Goal: Information Seeking & Learning: Learn about a topic

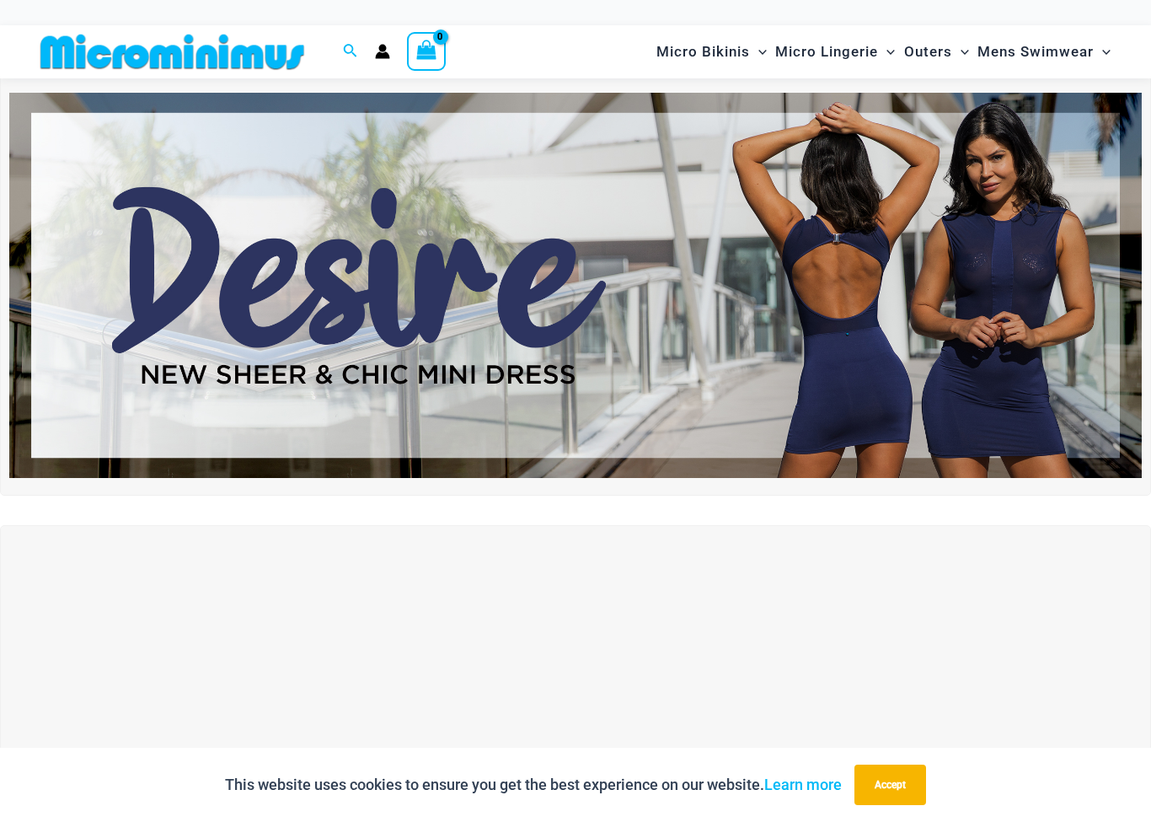
scroll to position [37, 0]
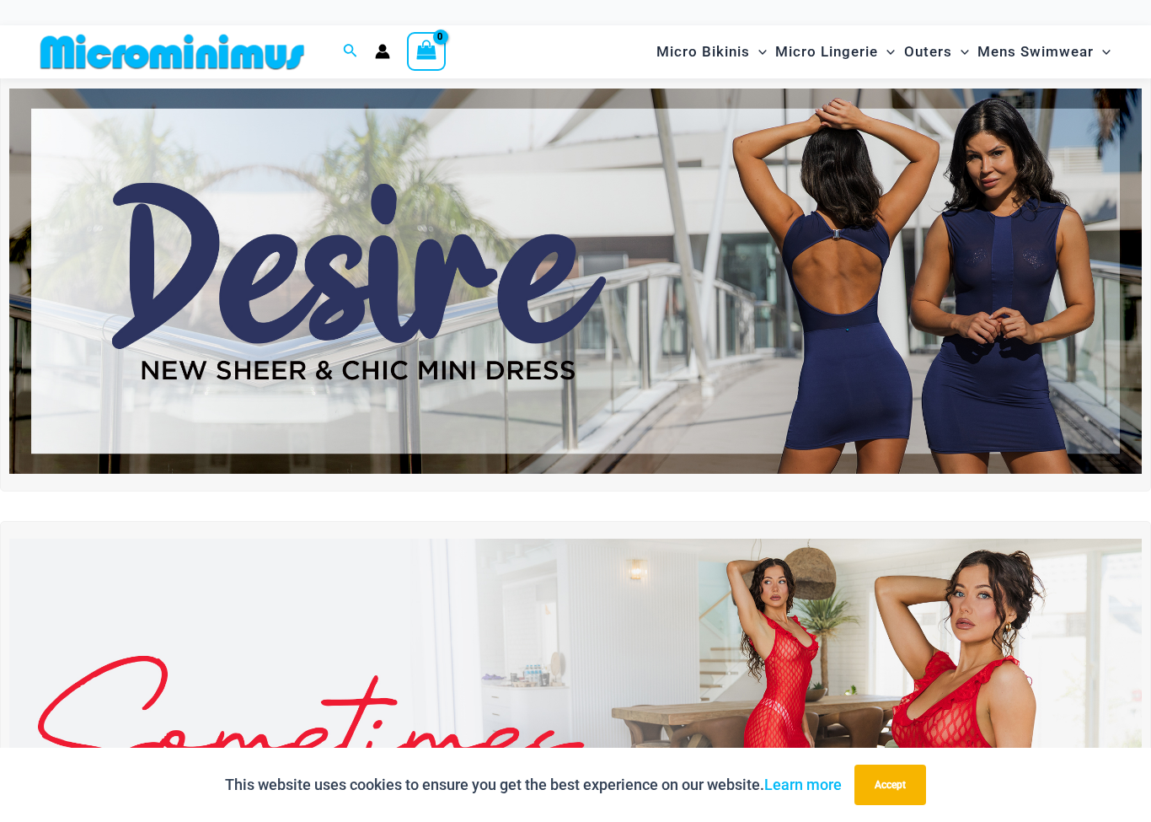
click at [550, 314] on img at bounding box center [575, 281] width 1133 height 385
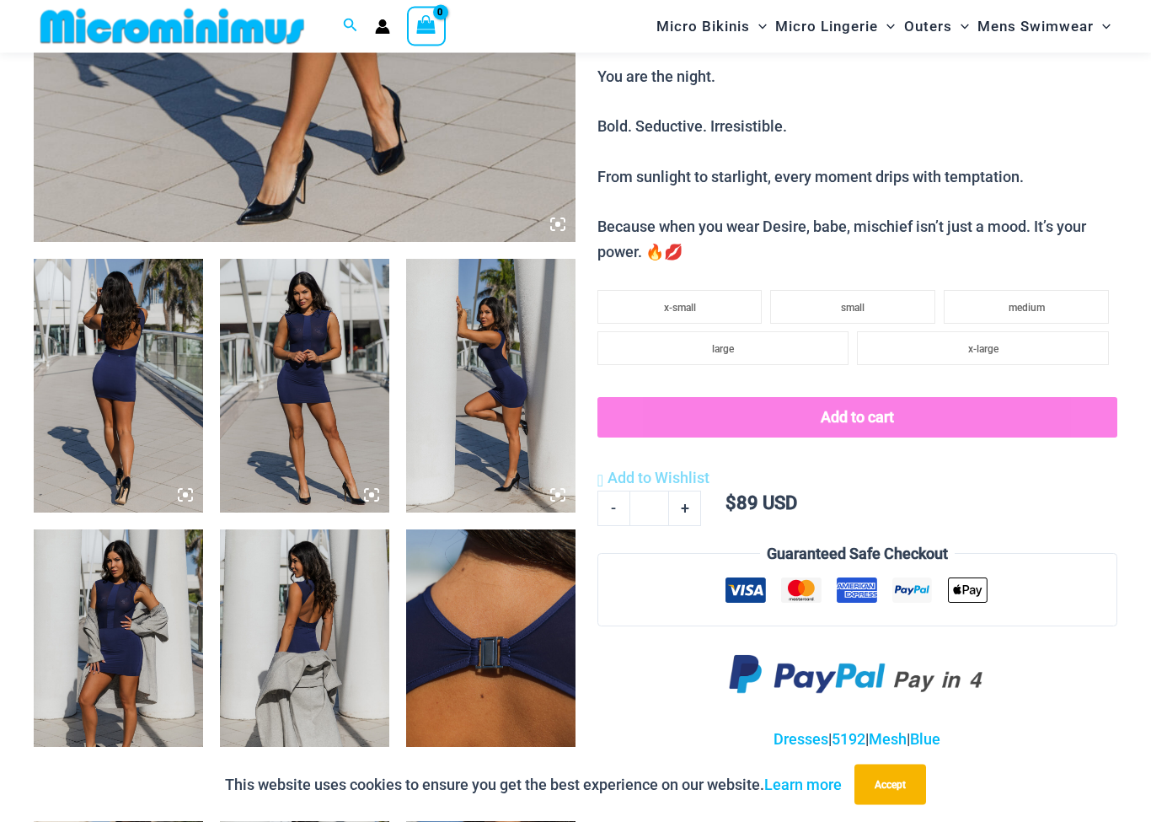
click at [295, 376] on img at bounding box center [304, 387] width 169 height 254
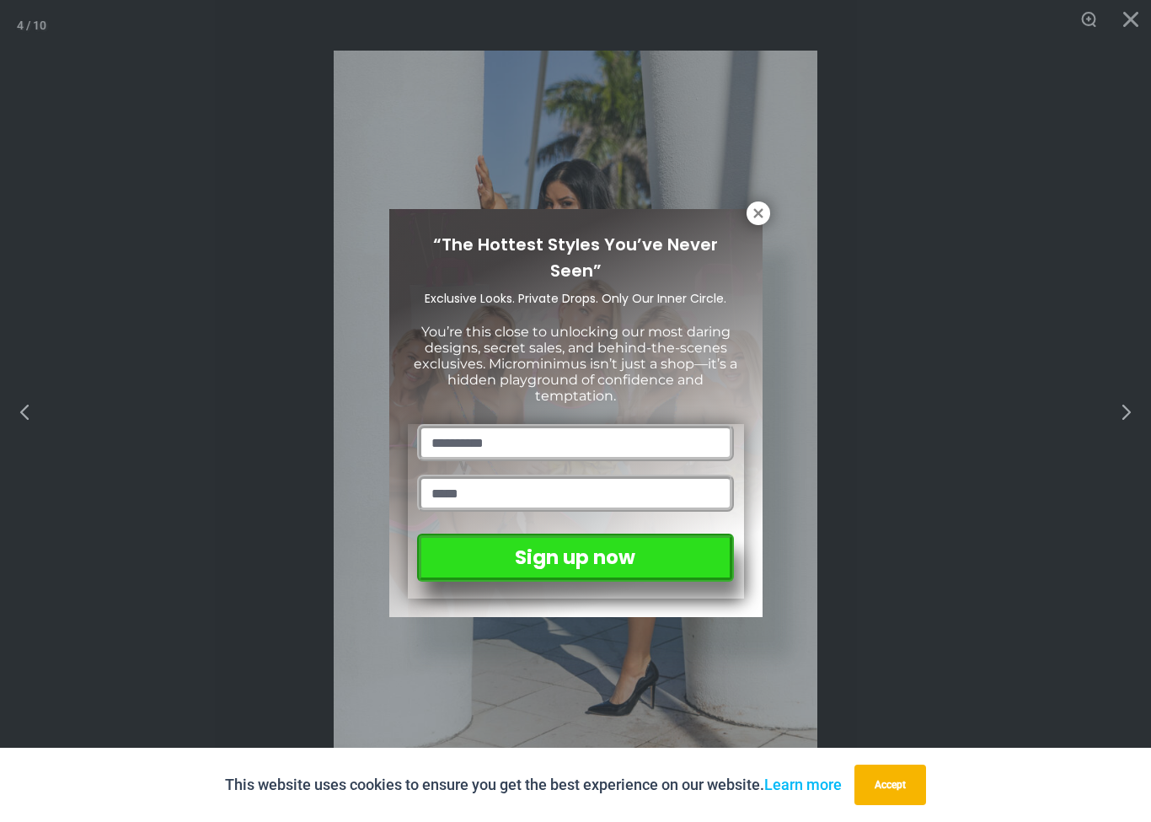
click at [757, 213] on icon at bounding box center [758, 212] width 9 height 9
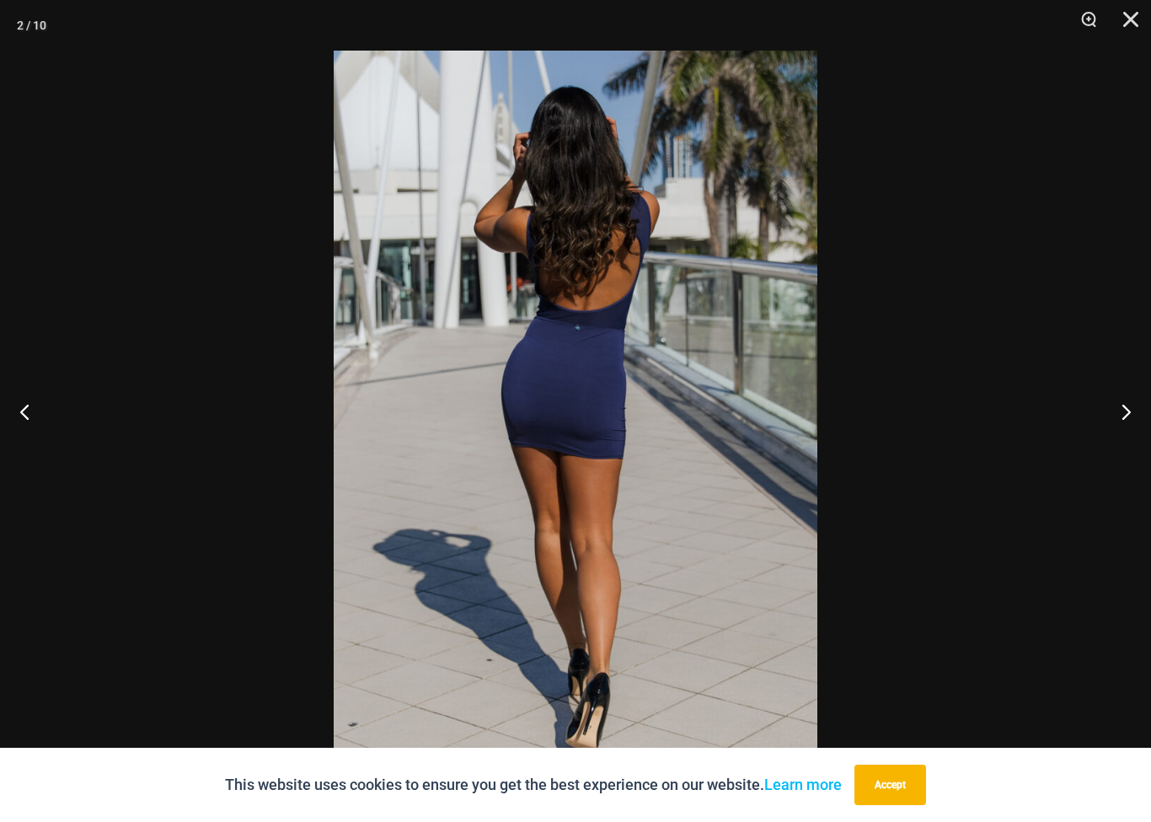
click at [294, 349] on div at bounding box center [575, 411] width 1151 height 822
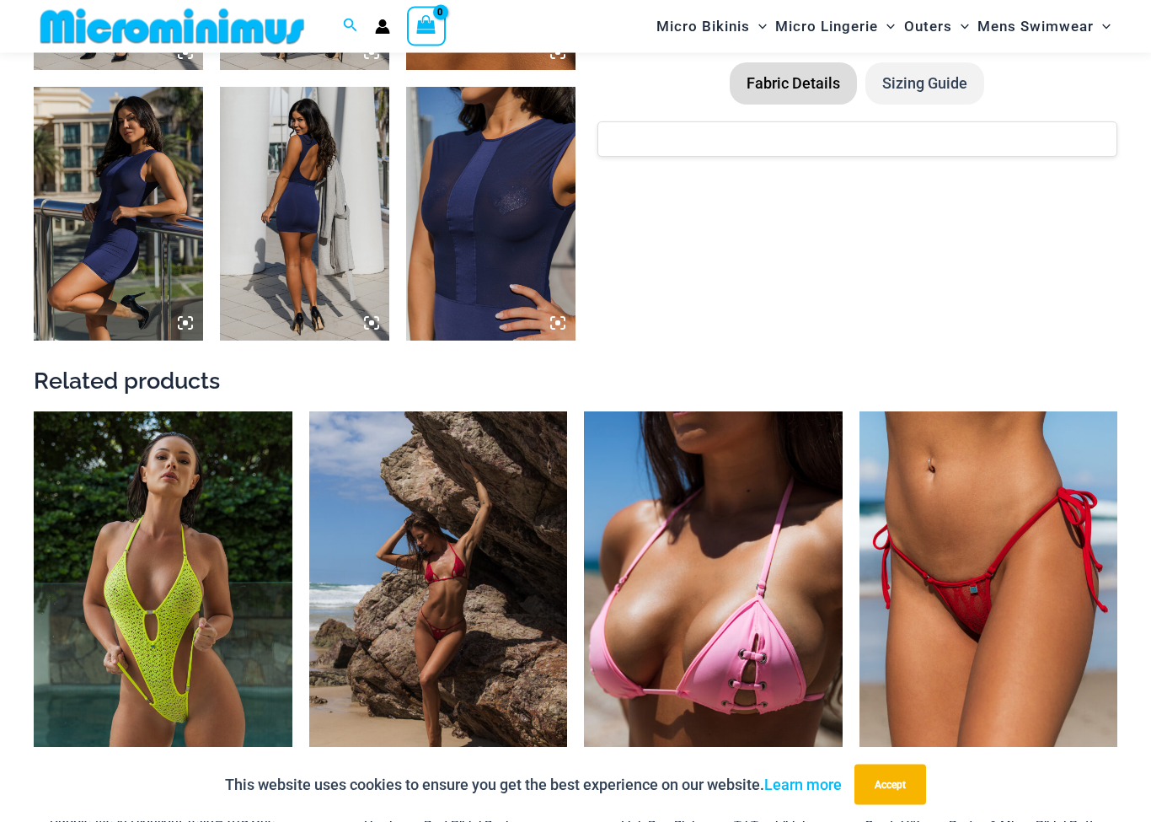
scroll to position [1439, 0]
click at [584, 411] on img at bounding box center [584, 411] width 0 height 0
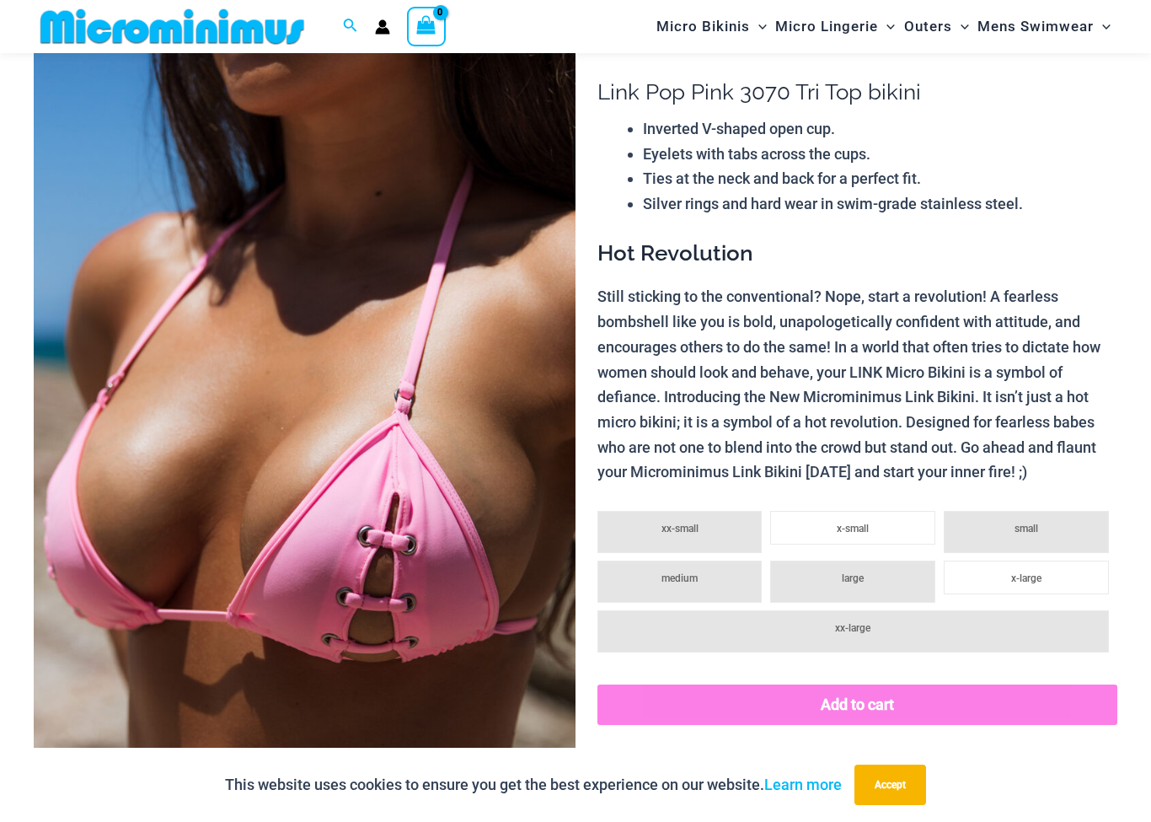
scroll to position [186, 0]
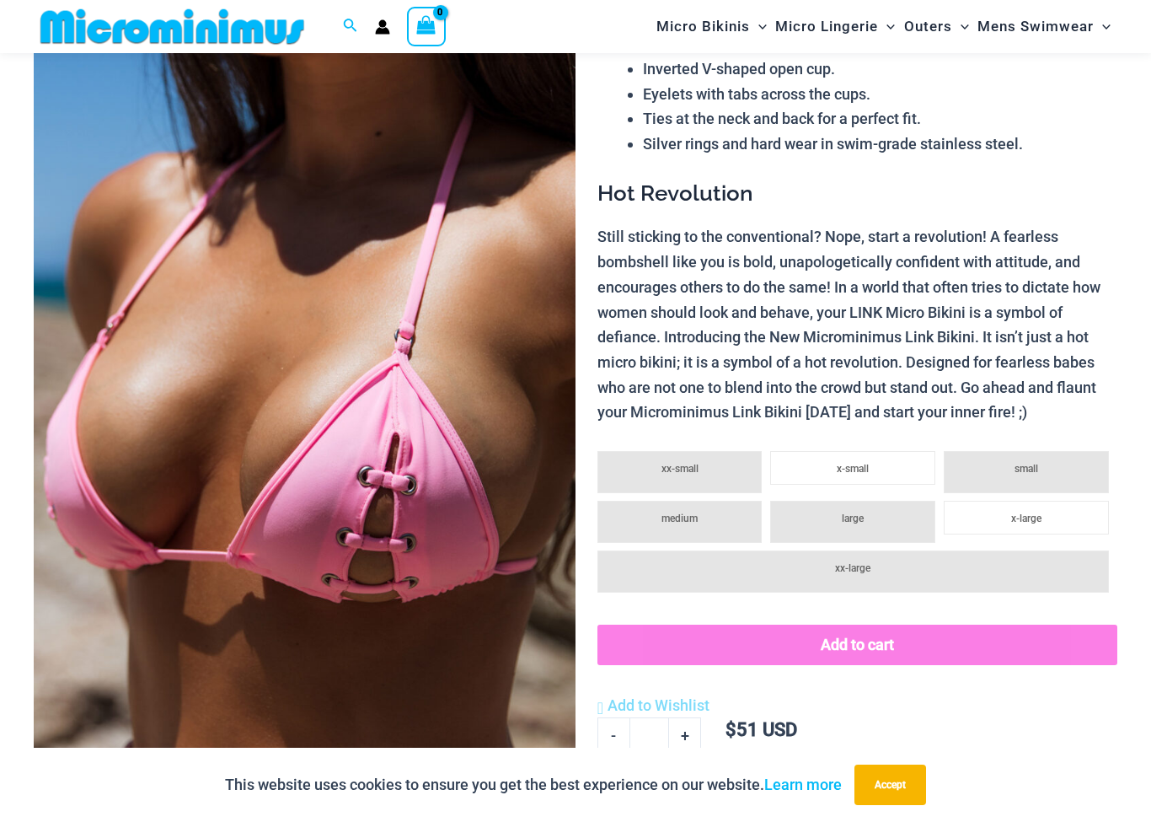
click at [181, 330] on img at bounding box center [305, 373] width 542 height 813
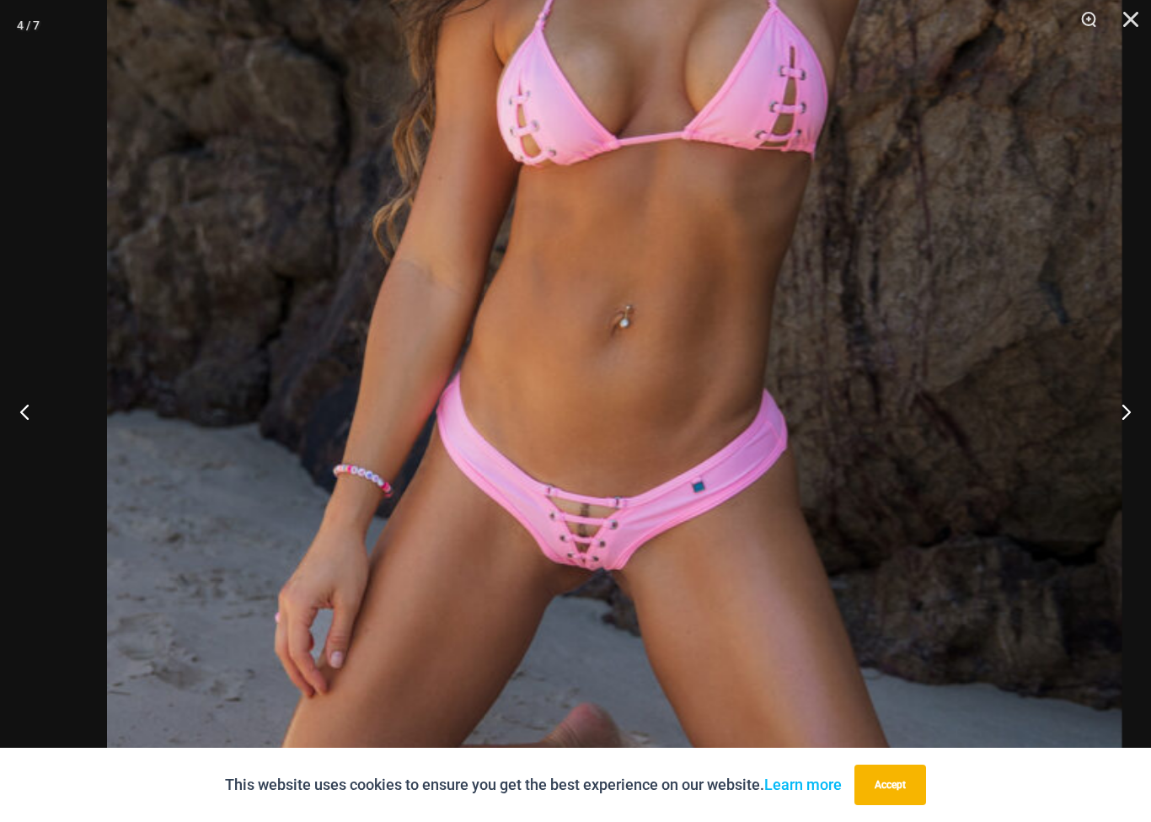
click at [537, 574] on img at bounding box center [615, 215] width 1016 height 1522
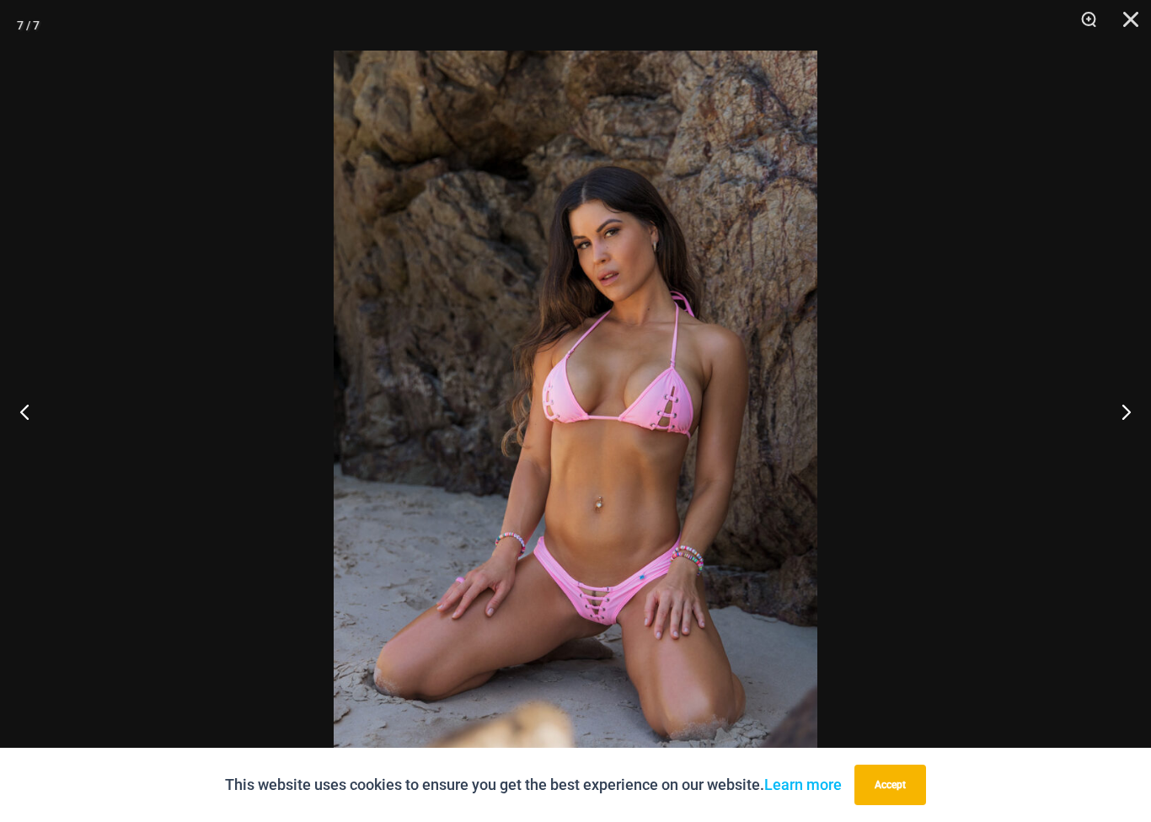
click at [252, 298] on div at bounding box center [575, 411] width 1151 height 822
click at [302, 287] on div at bounding box center [575, 411] width 1151 height 822
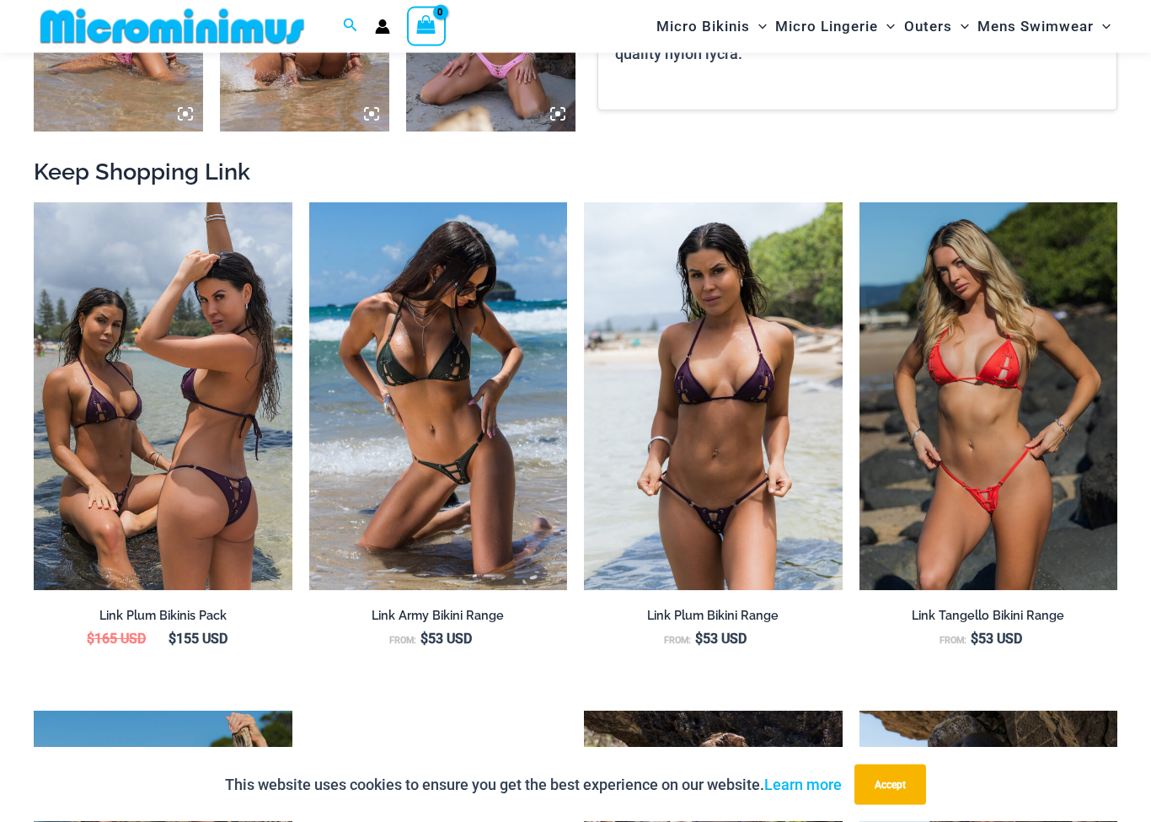
scroll to position [1377, 0]
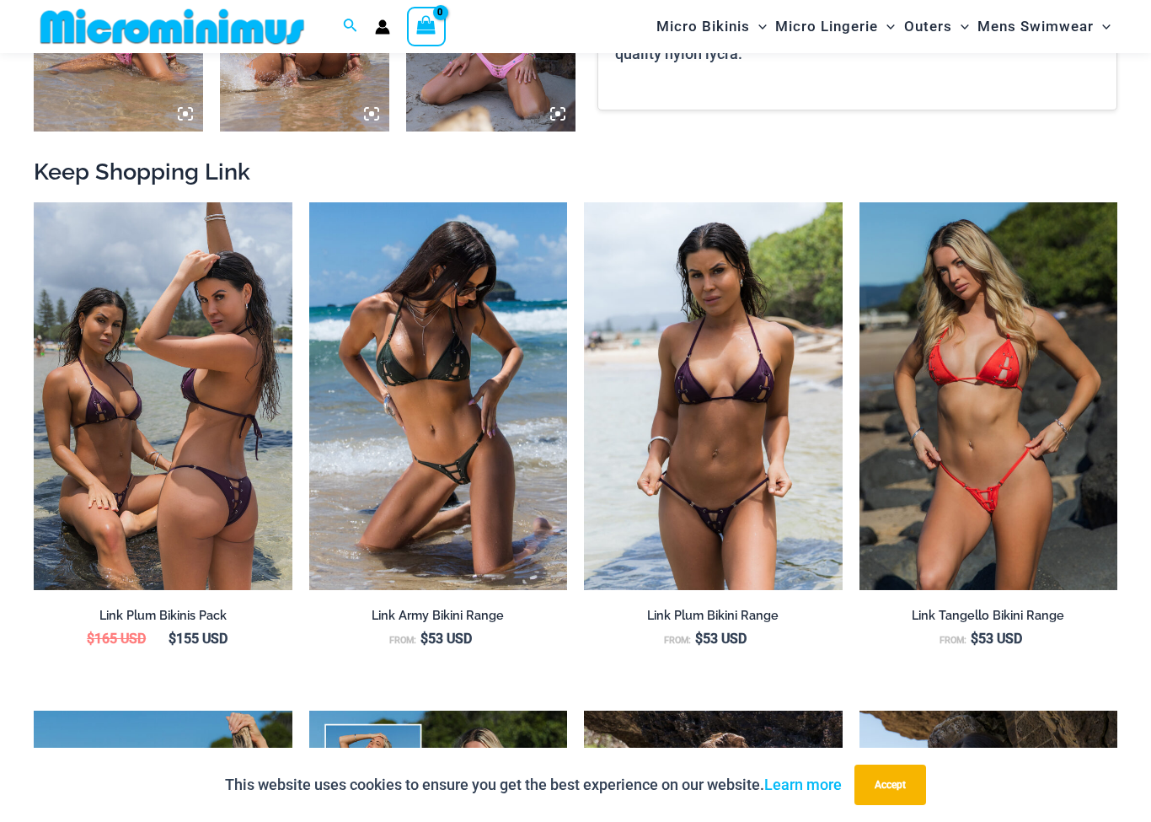
click at [309, 202] on img at bounding box center [309, 202] width 0 height 0
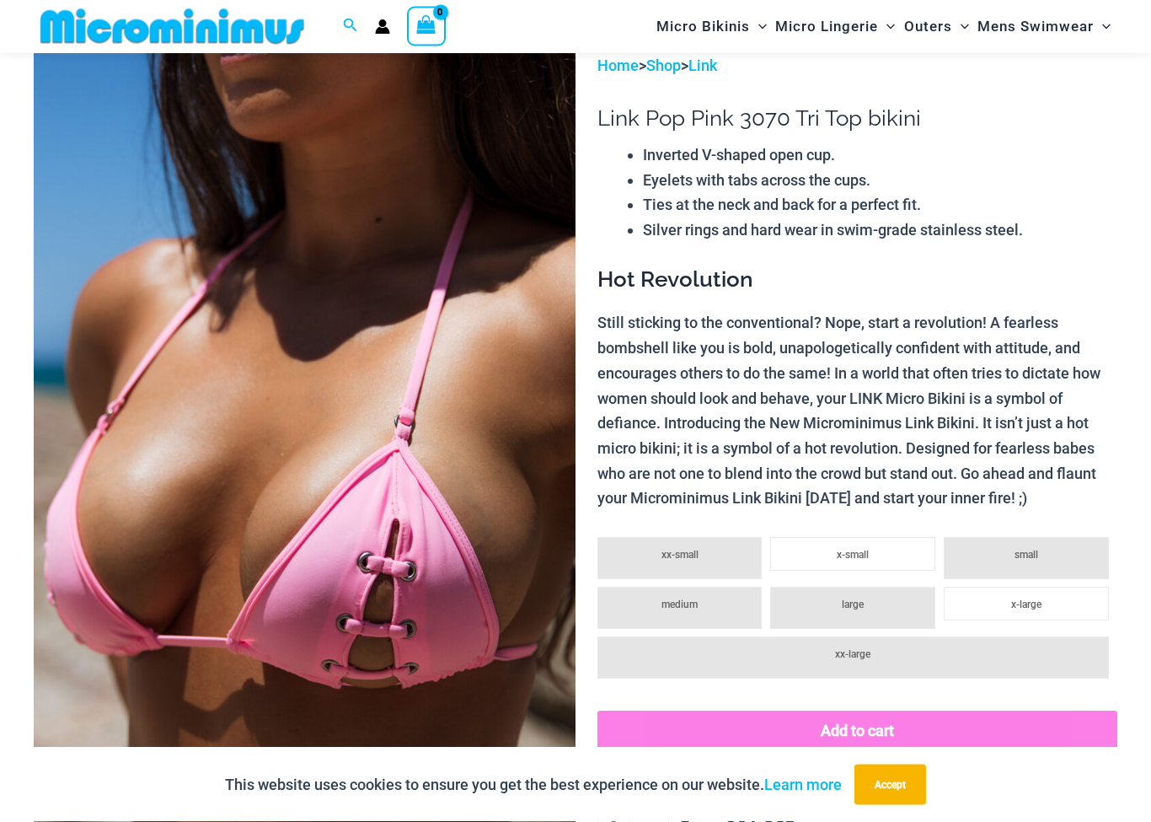
scroll to position [0, 0]
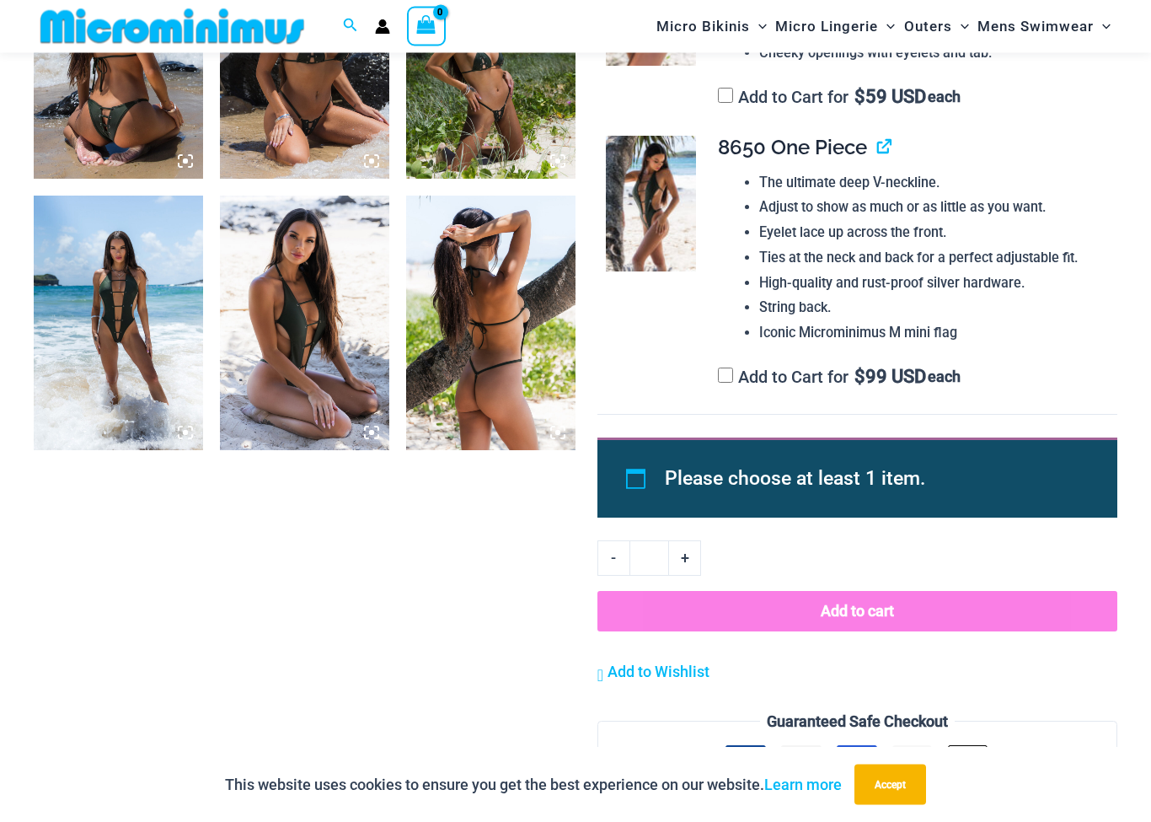
scroll to position [1065, 0]
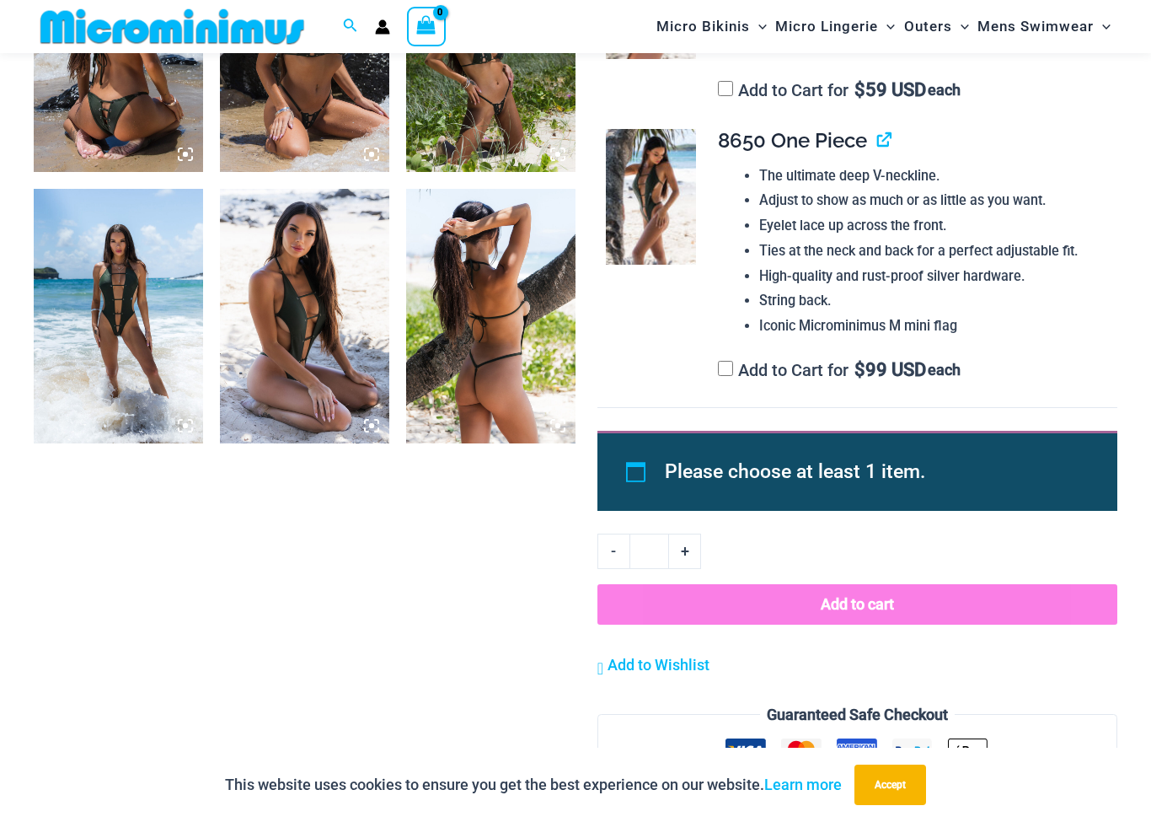
click at [110, 283] on img at bounding box center [118, 316] width 169 height 254
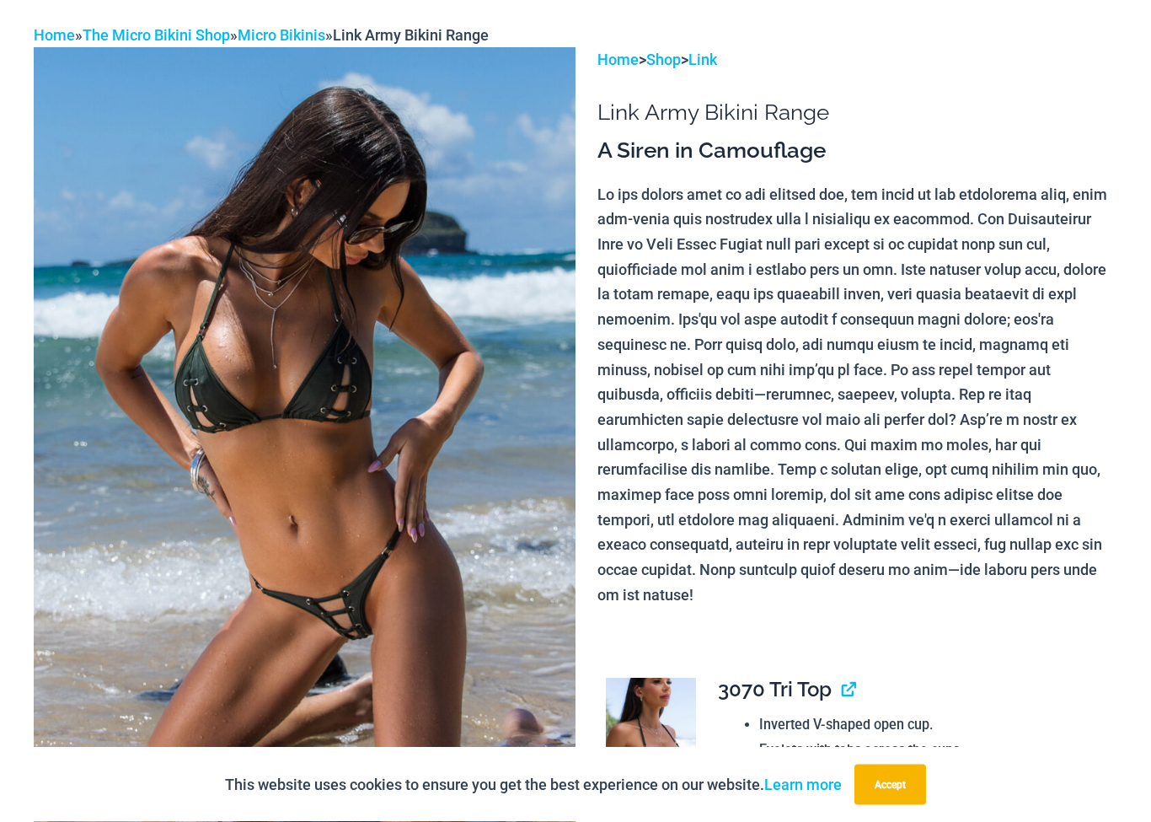
scroll to position [0, 0]
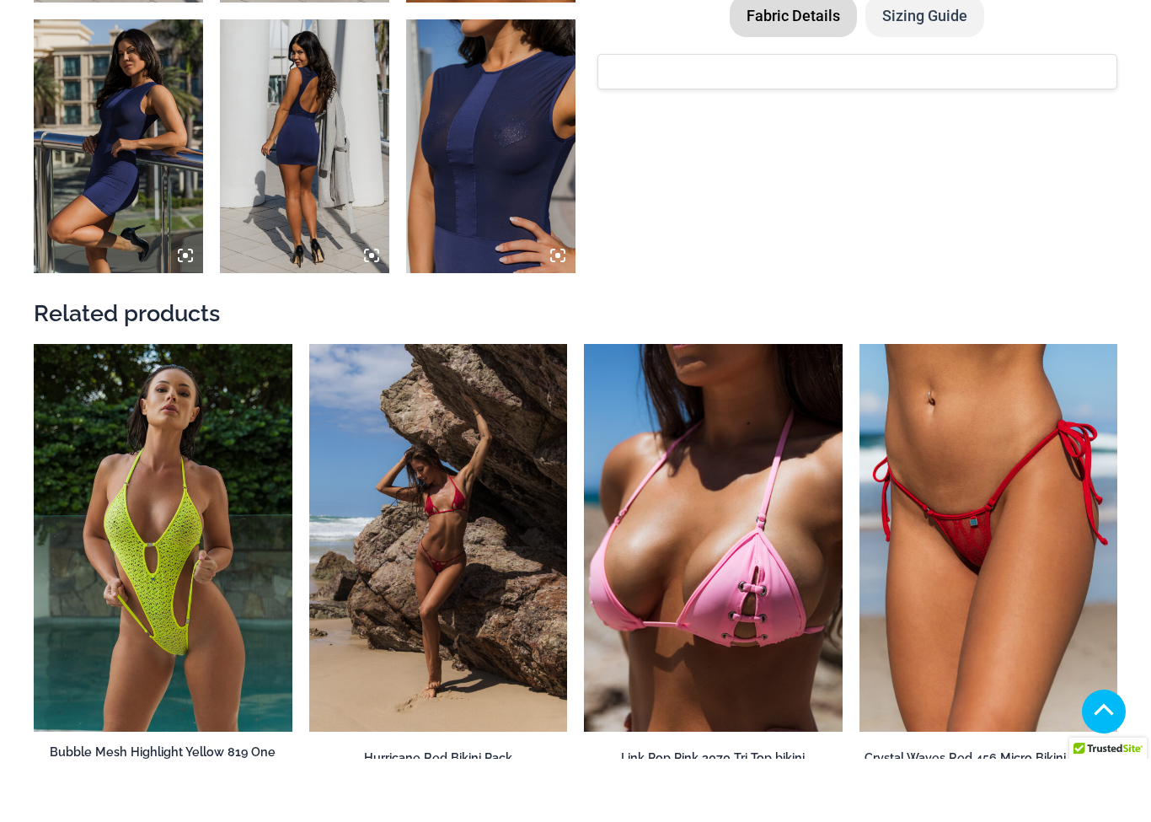
scroll to position [1506, 0]
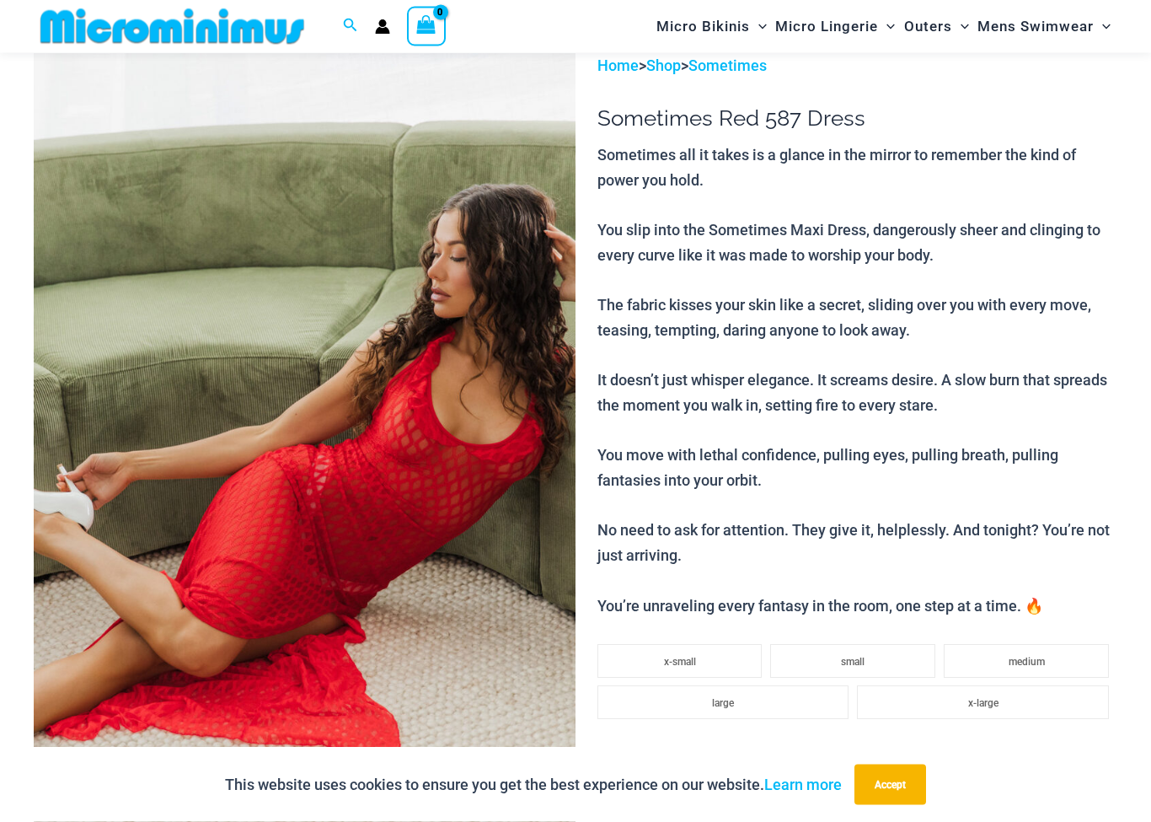
scroll to position [102, 0]
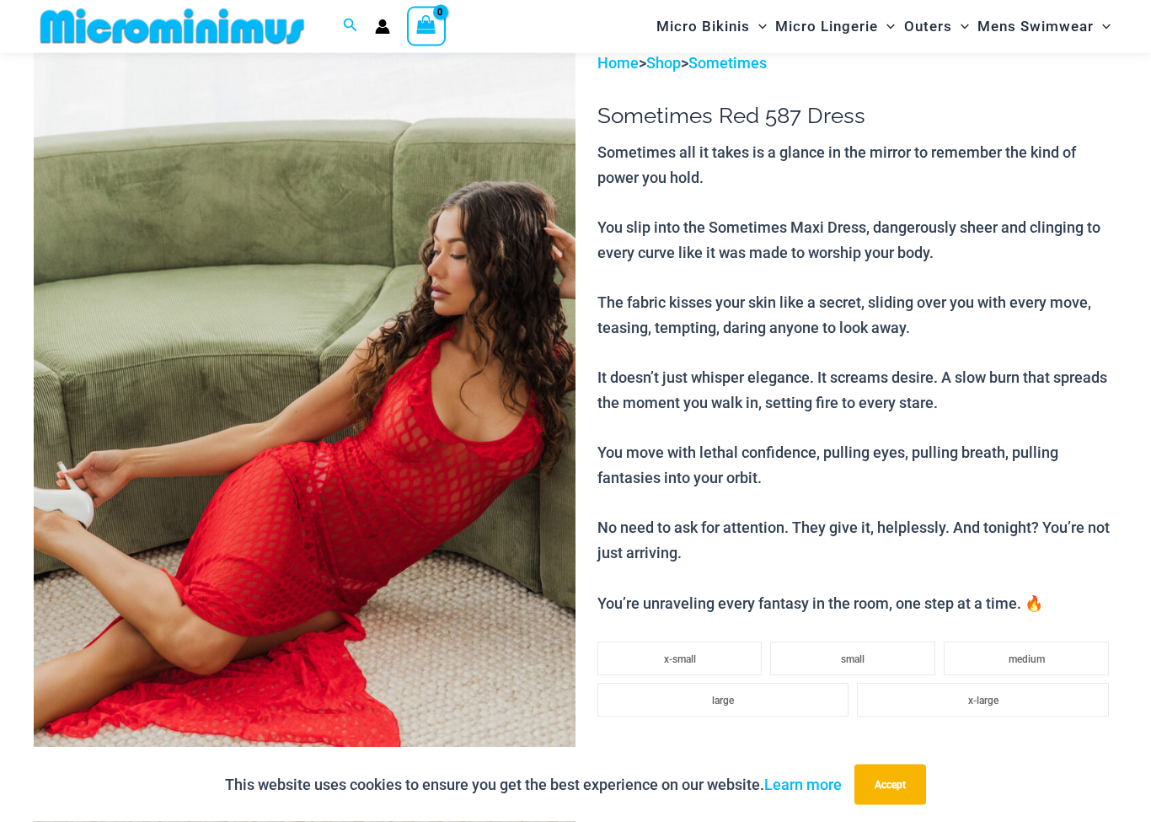
click at [261, 420] on img at bounding box center [305, 457] width 542 height 813
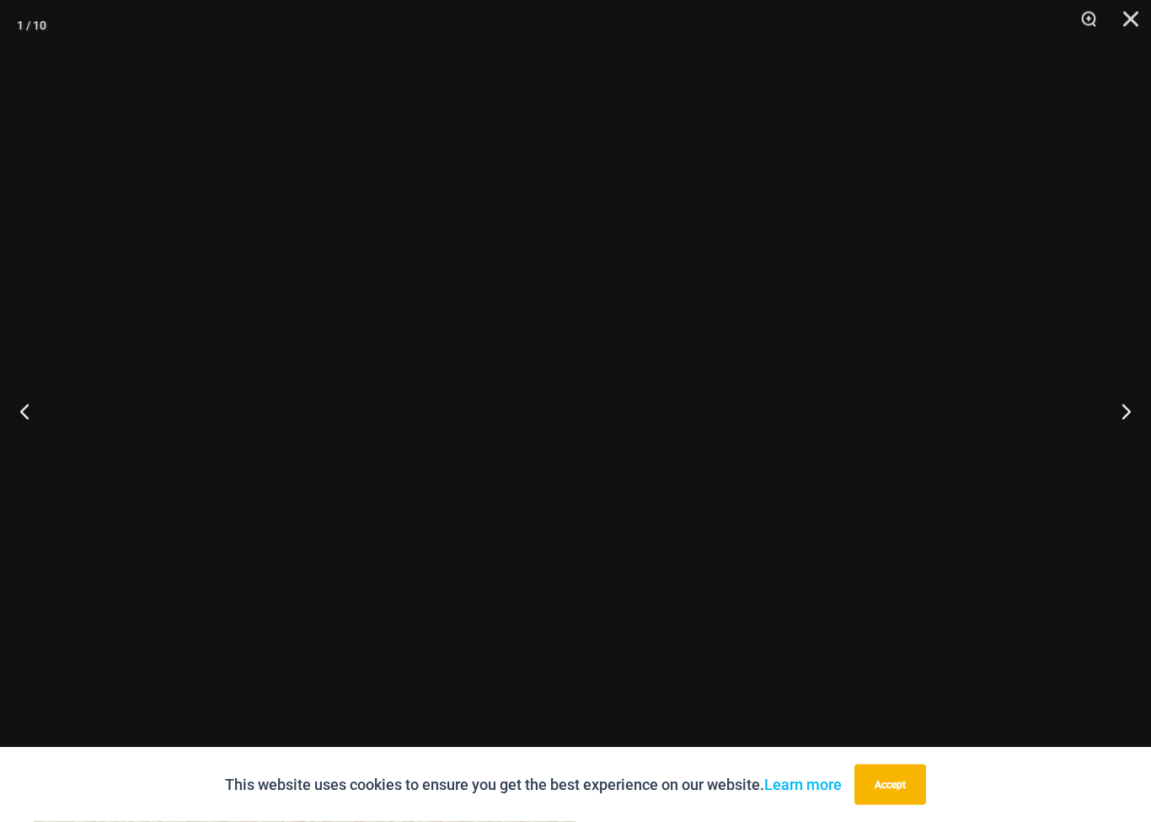
scroll to position [103, 0]
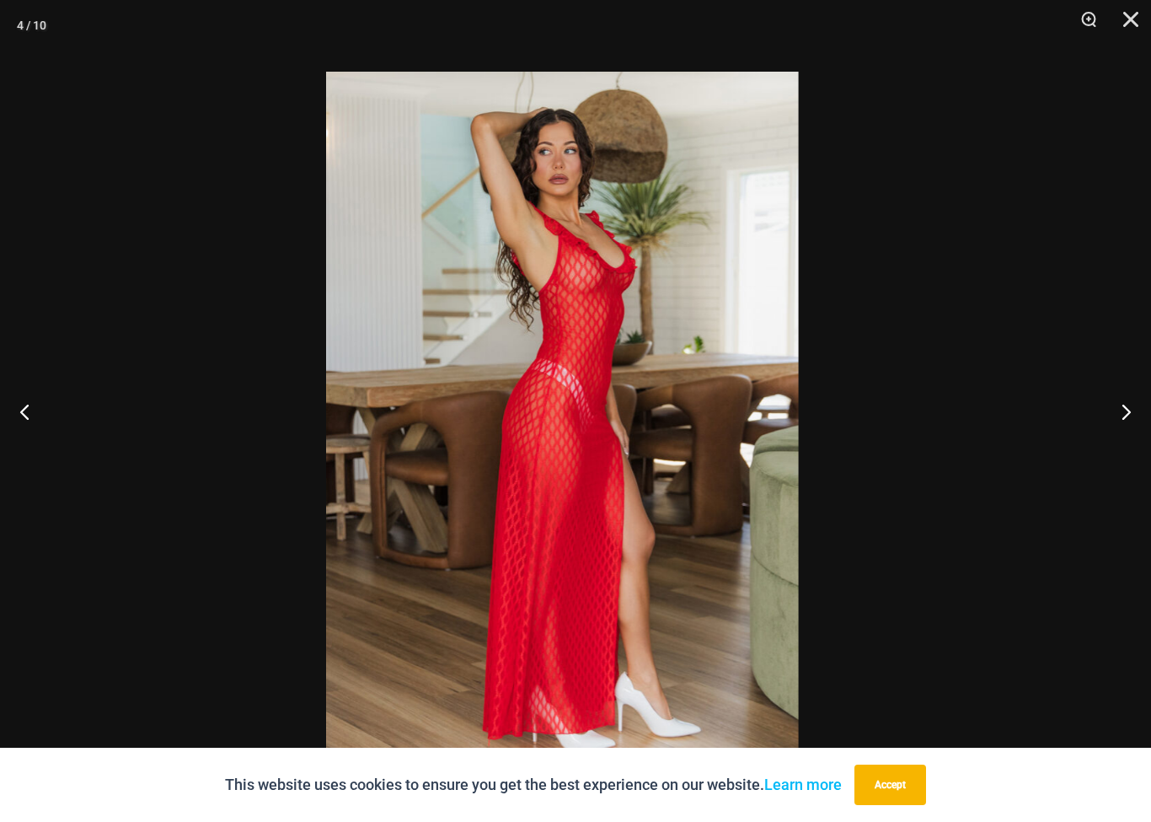
click at [558, 321] on img at bounding box center [562, 425] width 472 height 707
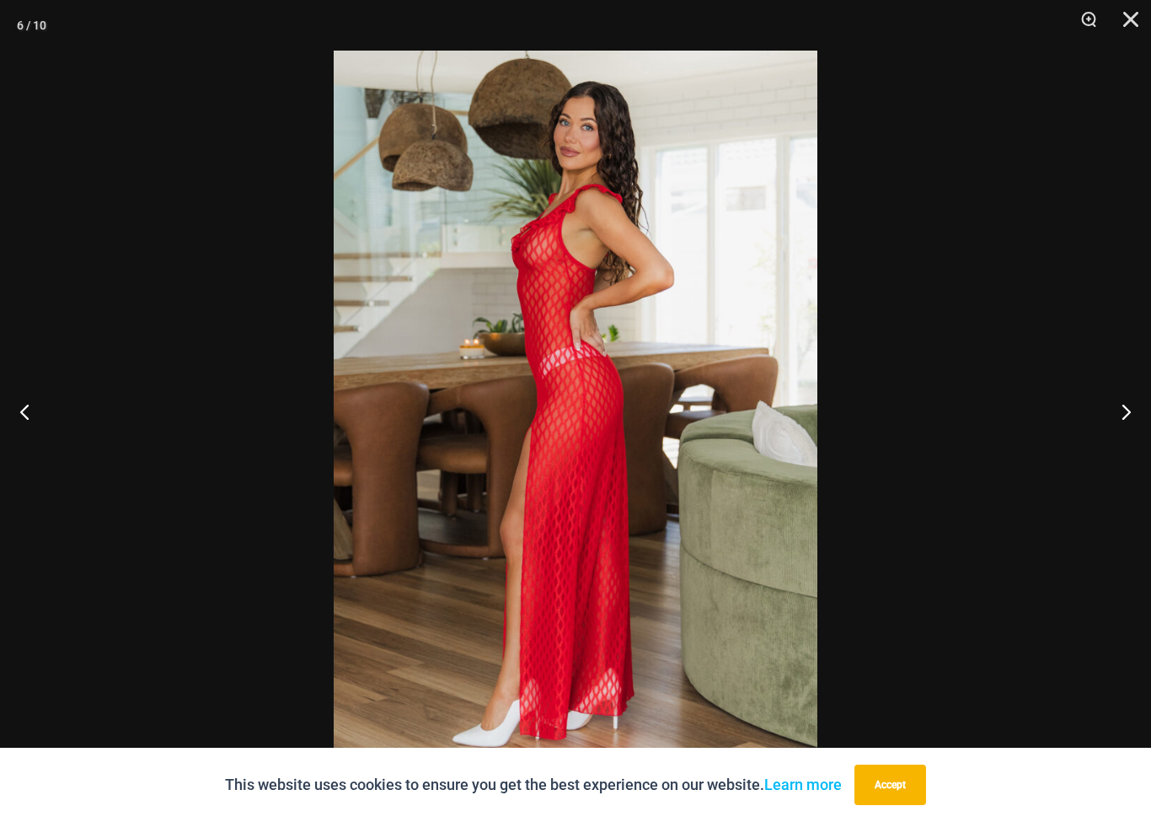
click at [210, 328] on div at bounding box center [575, 411] width 1151 height 822
click at [271, 335] on div at bounding box center [575, 411] width 1151 height 822
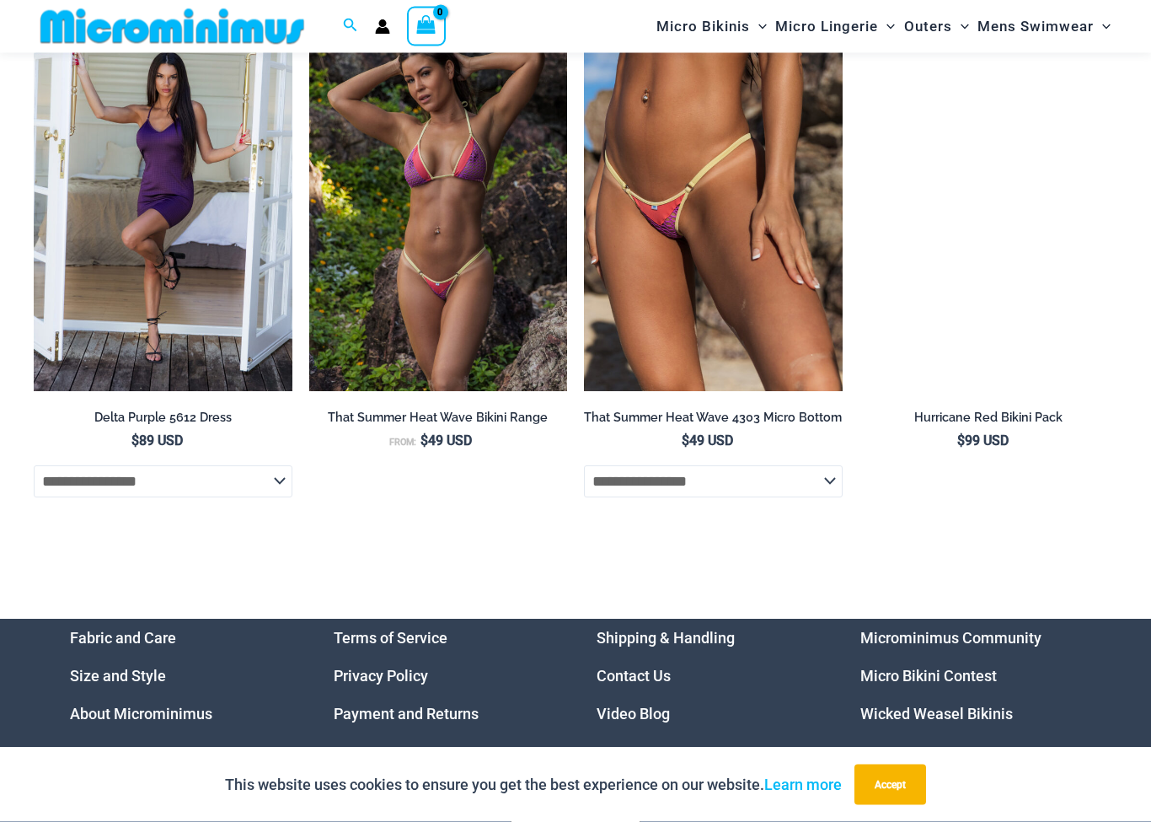
scroll to position [4603, 0]
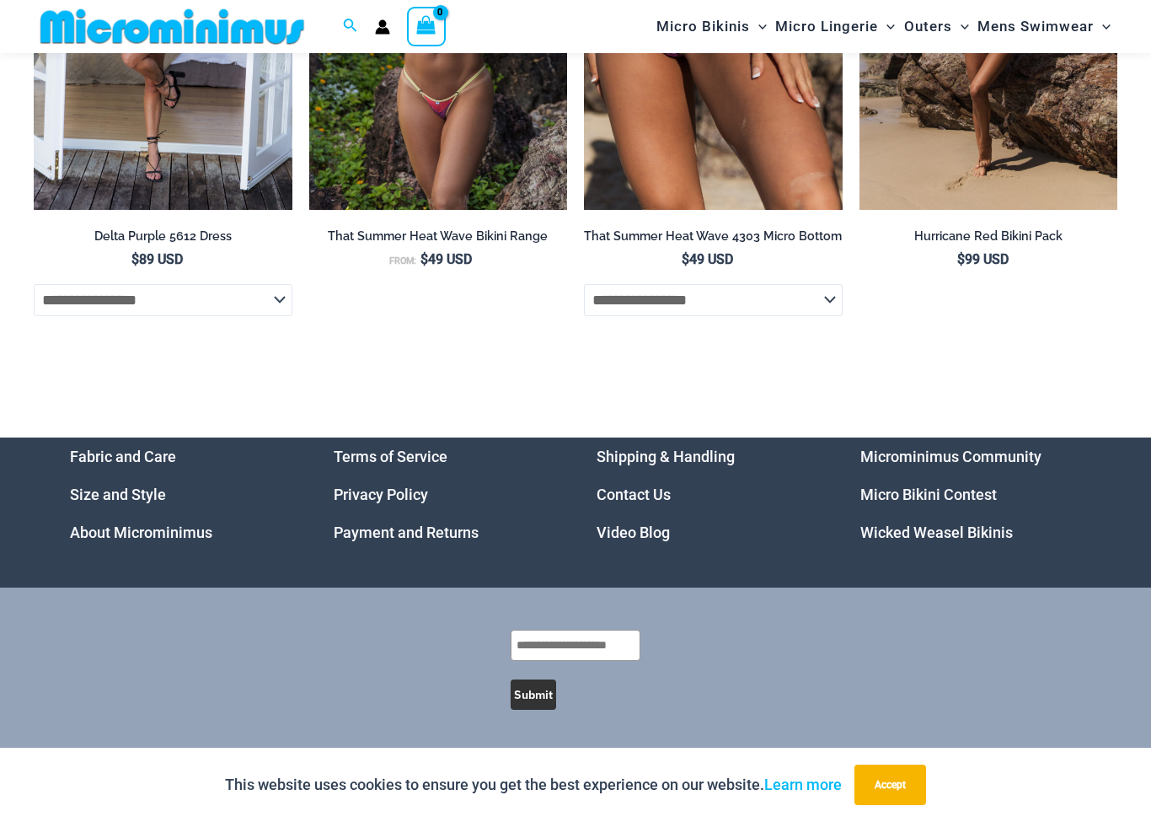
click at [611, 539] on link "Video Blog" at bounding box center [633, 532] width 73 height 18
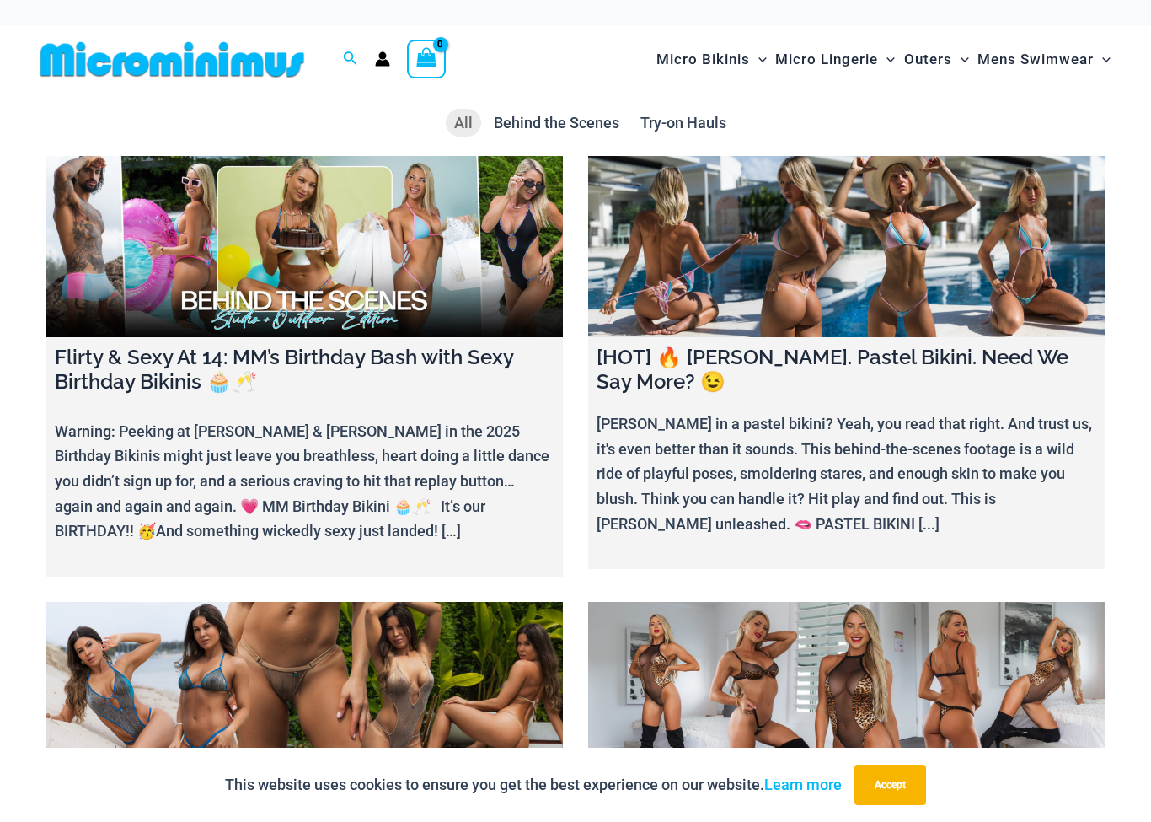
click at [679, 120] on span "Try-on Hauls" at bounding box center [684, 123] width 86 height 18
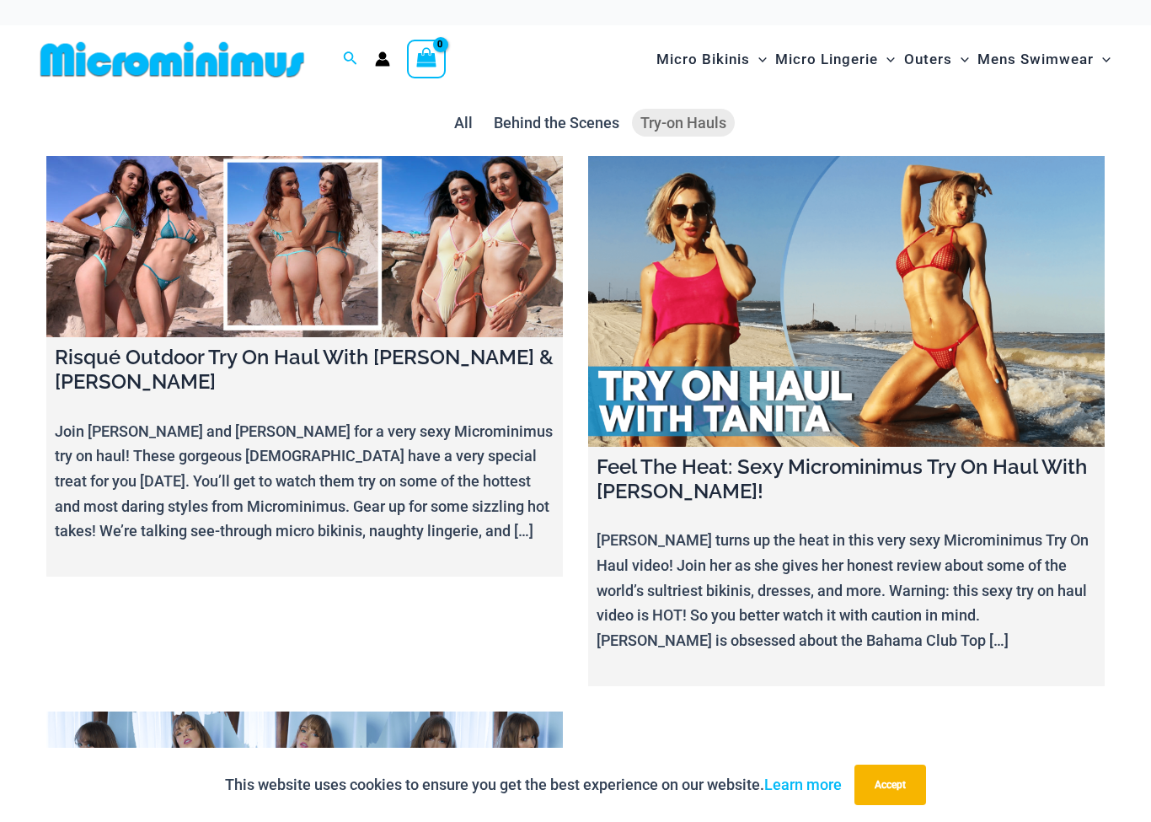
click at [535, 123] on span "Behind the Scenes" at bounding box center [557, 123] width 126 height 18
